Goal: Navigation & Orientation: Find specific page/section

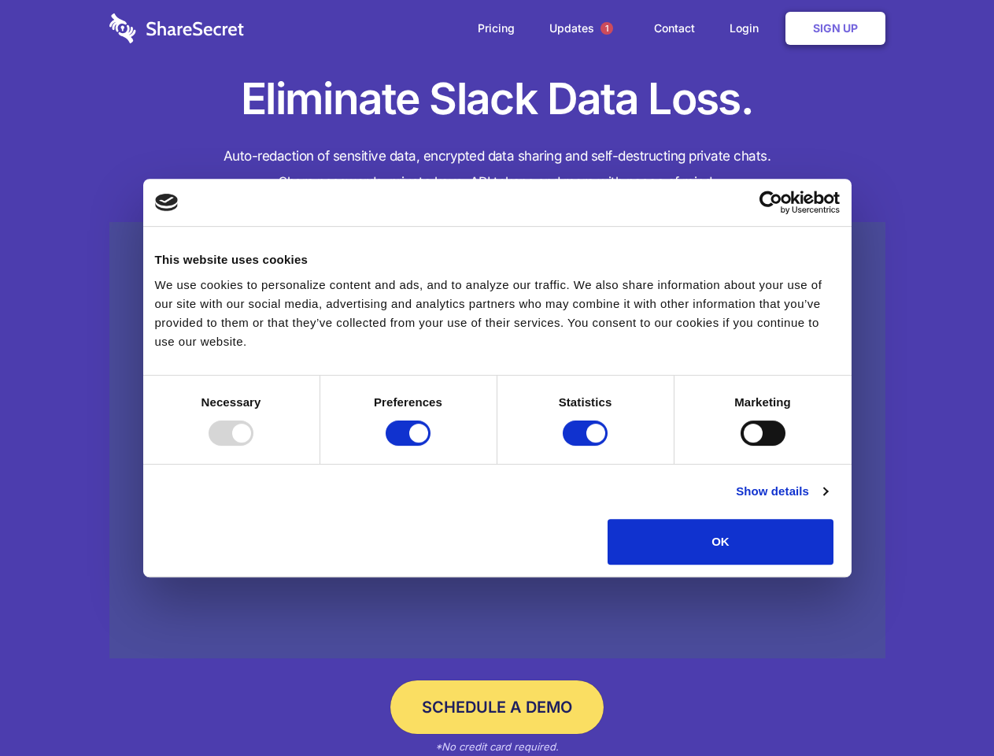
click at [253, 445] on div at bounding box center [231, 432] width 45 height 25
click at [431, 445] on input "Preferences" at bounding box center [408, 432] width 45 height 25
checkbox input "false"
click at [587, 445] on input "Statistics" at bounding box center [585, 432] width 45 height 25
checkbox input "false"
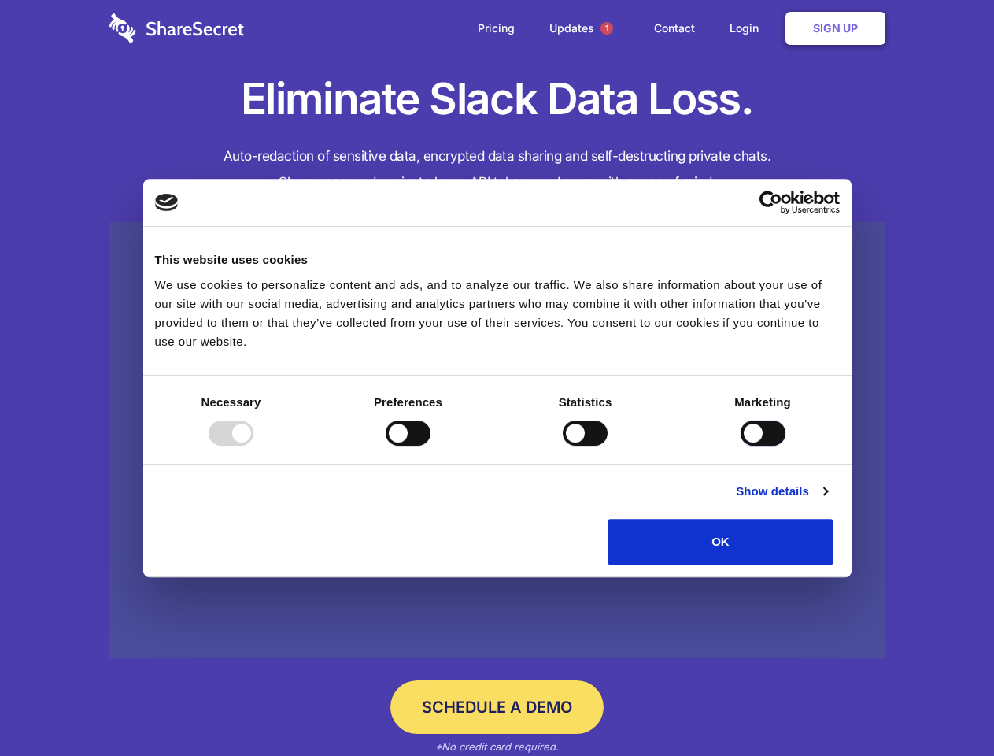
click at [741, 445] on input "Marketing" at bounding box center [763, 432] width 45 height 25
checkbox input "true"
click at [827, 501] on link "Show details" at bounding box center [781, 491] width 91 height 19
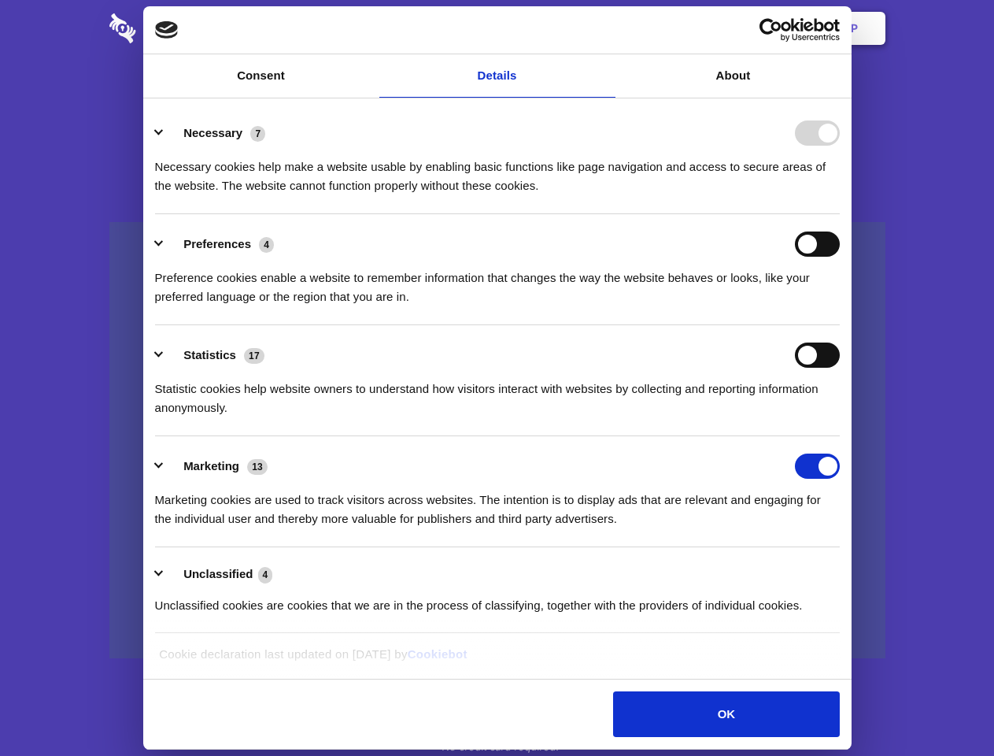
click at [840, 214] on li "Necessary 7 Necessary cookies help make a website usable by enabling basic func…" at bounding box center [497, 158] width 685 height 111
click at [606, 28] on span "1" at bounding box center [607, 28] width 13 height 13
